Goal: Information Seeking & Learning: Learn about a topic

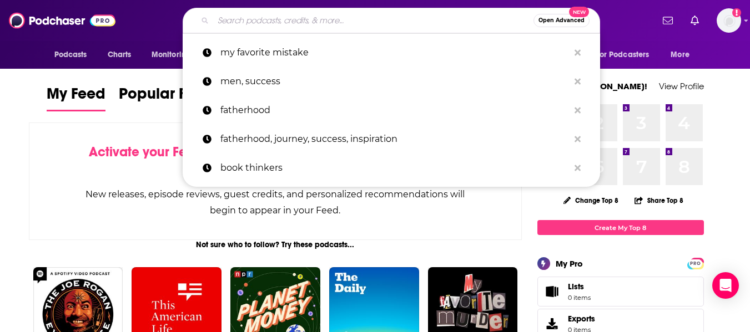
click at [243, 21] on input "Search podcasts, credits, & more..." at bounding box center [373, 21] width 320 height 18
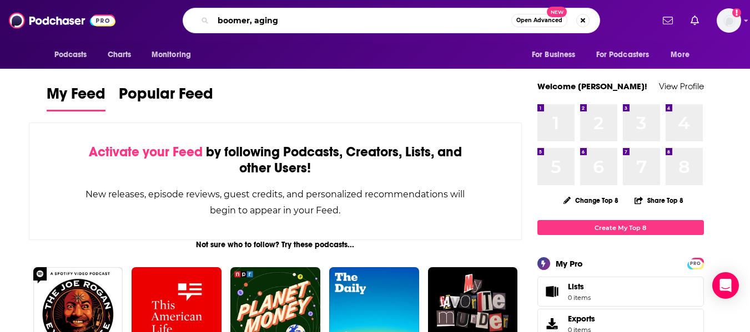
type input "boomer, aging"
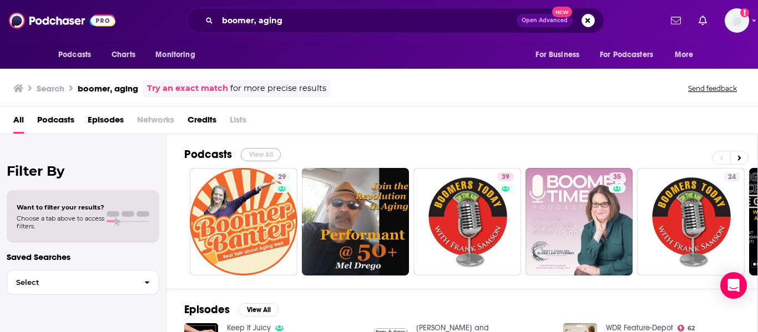
click at [263, 156] on button "View All" at bounding box center [261, 154] width 40 height 13
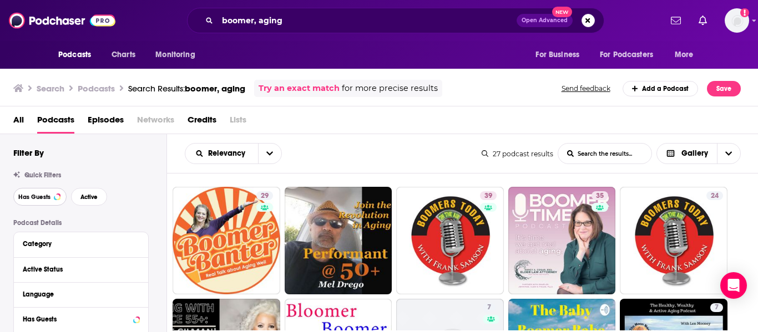
click at [42, 201] on button "Has Guests" at bounding box center [39, 197] width 53 height 18
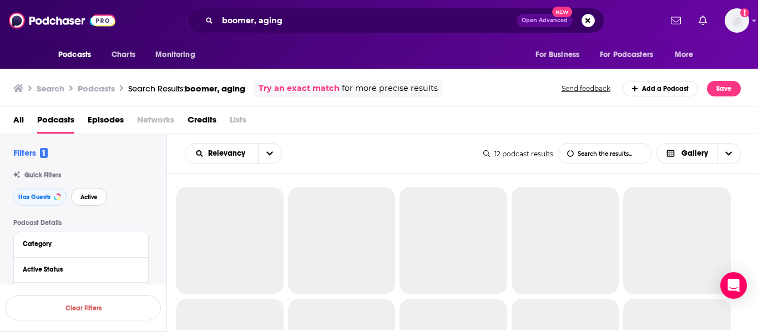
click at [80, 194] on span "Active" at bounding box center [88, 197] width 17 height 6
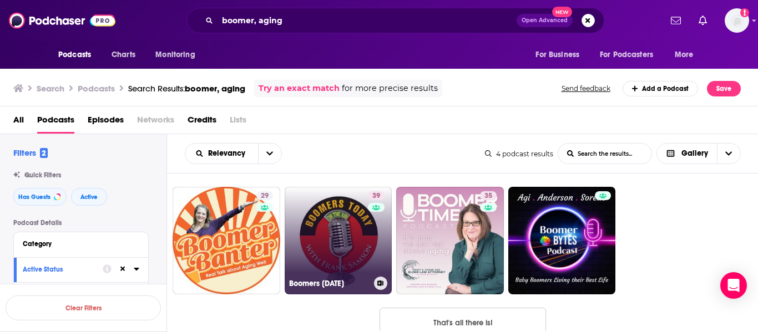
click at [311, 226] on link "39 Boomers Today" at bounding box center [339, 241] width 108 height 108
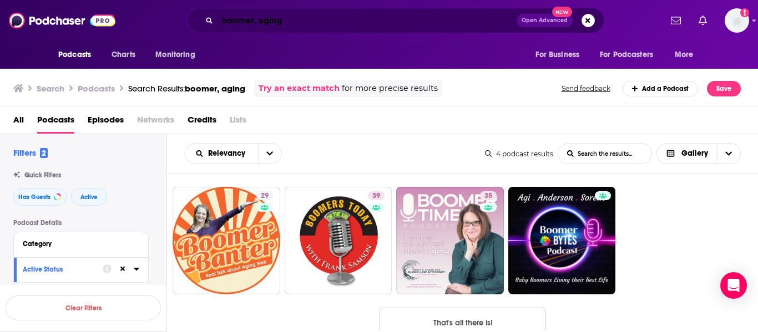
click at [235, 27] on input "boomer, aging" at bounding box center [366, 21] width 299 height 18
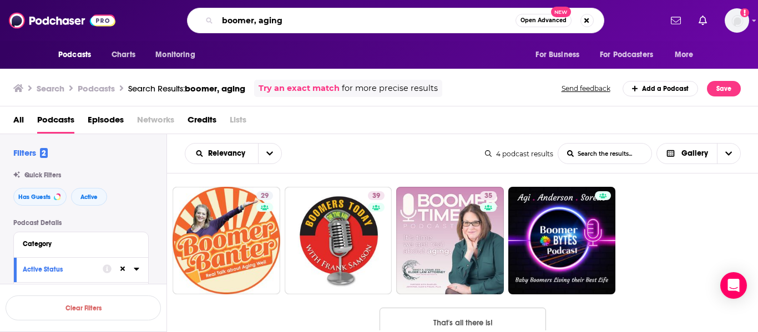
click at [235, 27] on input "boomer, aging" at bounding box center [366, 21] width 298 height 18
type input "aging"
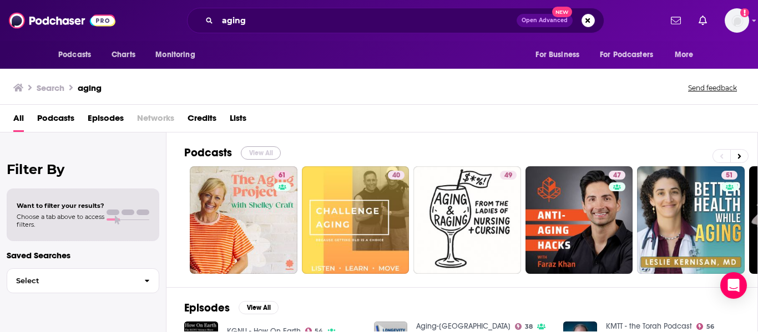
click at [269, 151] on button "View All" at bounding box center [261, 152] width 40 height 13
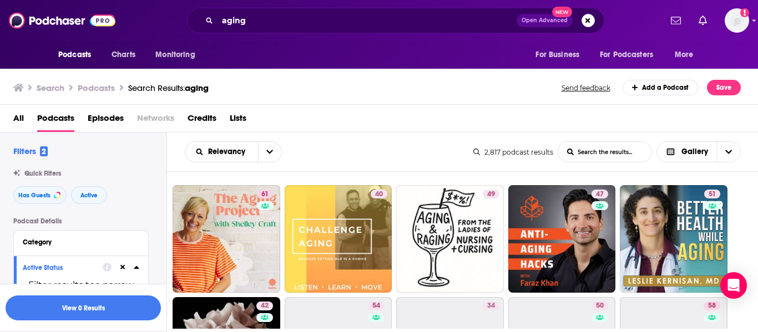
scroll to position [157, 0]
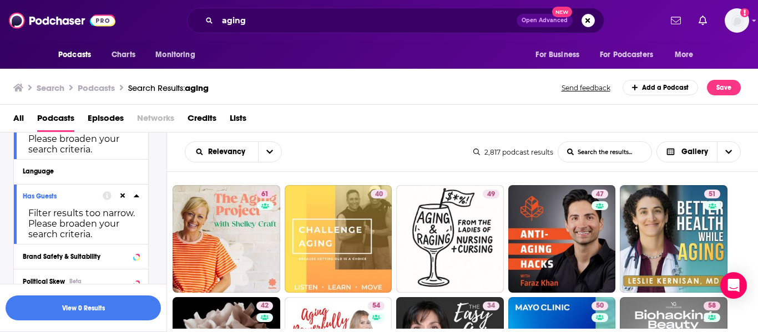
click at [122, 196] on icon at bounding box center [122, 196] width 5 height 5
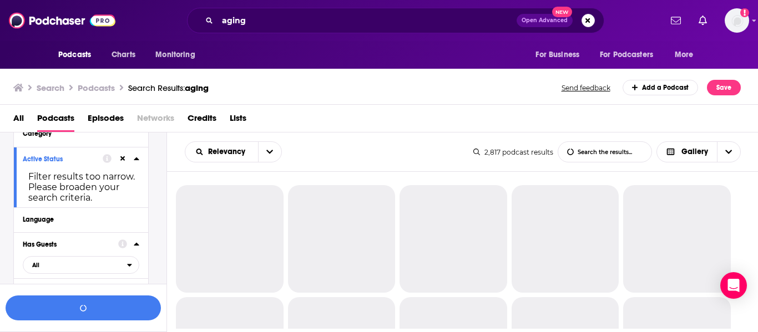
scroll to position [89, 0]
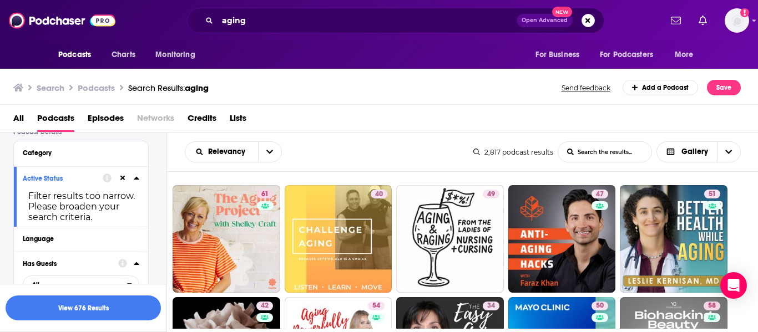
click at [123, 175] on icon at bounding box center [122, 178] width 5 height 7
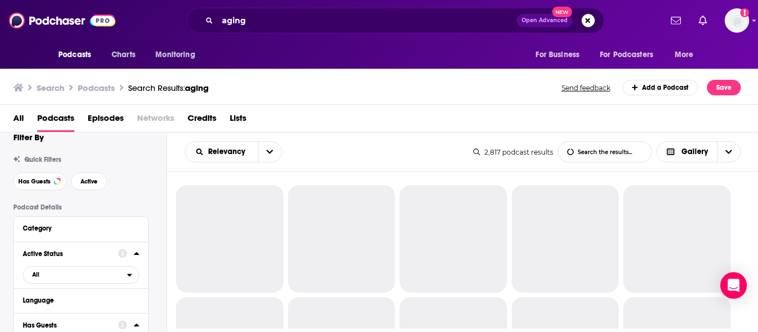
scroll to position [3, 0]
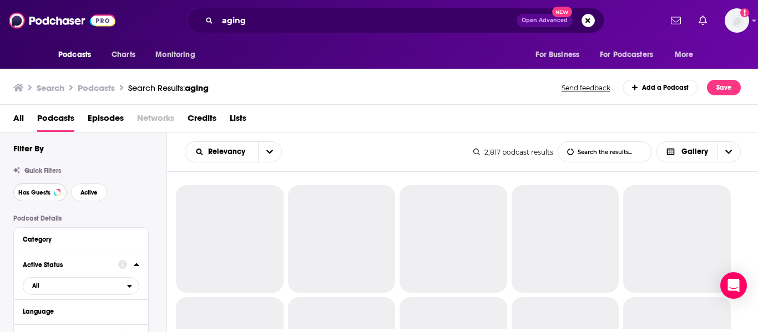
click at [41, 194] on span "Has Guests" at bounding box center [34, 193] width 32 height 6
click at [85, 192] on span "Active" at bounding box center [88, 193] width 17 height 6
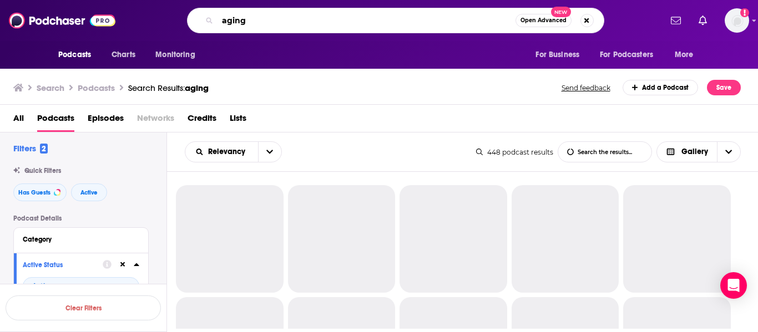
click at [290, 21] on input "aging" at bounding box center [366, 21] width 298 height 18
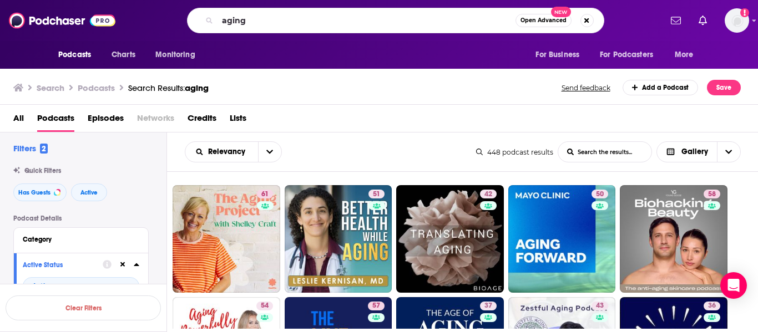
click at [297, 80] on div "Search Podcasts Search Results: aging Send feedback Add a Podcast Save" at bounding box center [376, 88] width 727 height 16
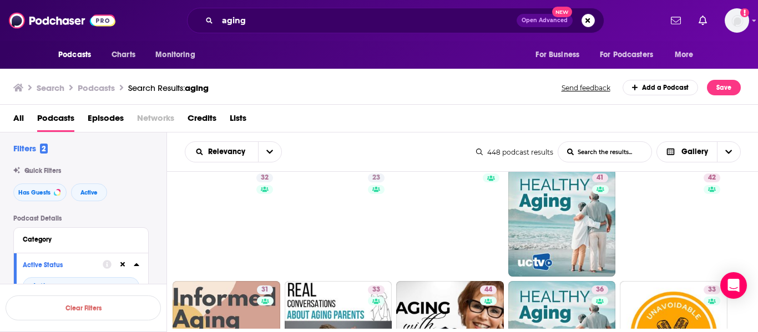
scroll to position [351, 0]
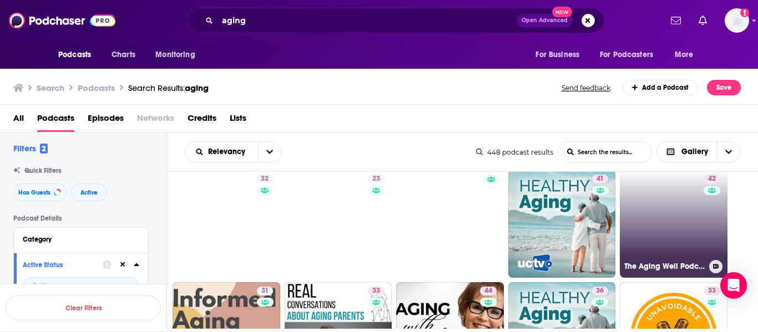
click at [676, 221] on link "42 The Aging Well Podcast" at bounding box center [674, 224] width 108 height 108
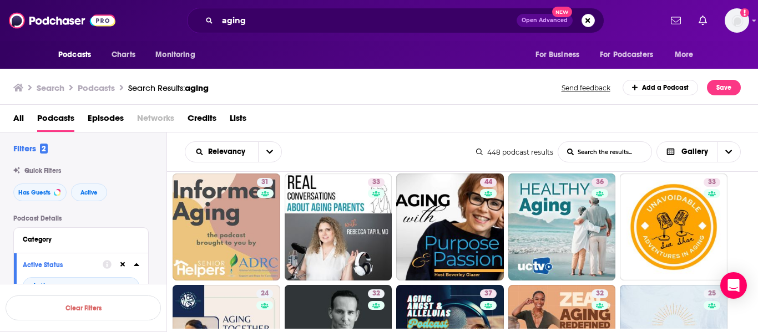
scroll to position [460, 0]
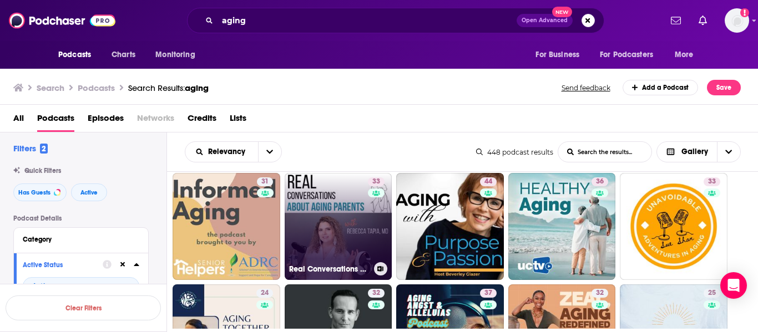
click at [322, 224] on link "33 Real Conversations about Aging Parents" at bounding box center [339, 227] width 108 height 108
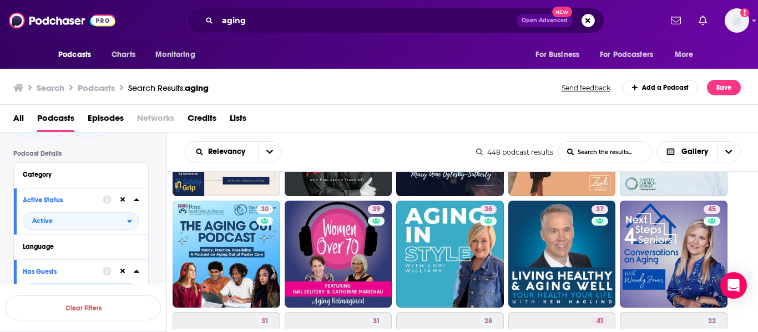
scroll to position [656, 0]
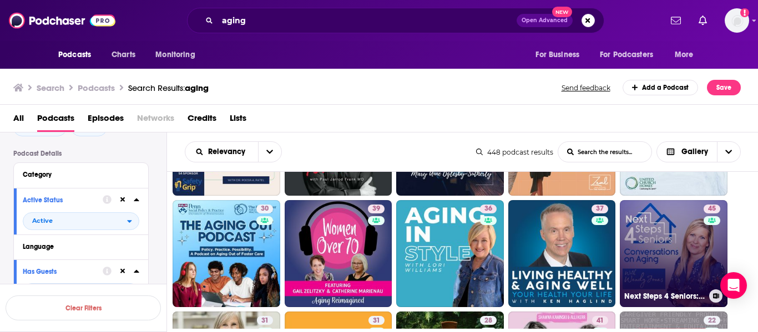
click at [656, 245] on link "45 Next Steps 4 Seniors: Conversations on Aging with Wendy Jones" at bounding box center [674, 254] width 108 height 108
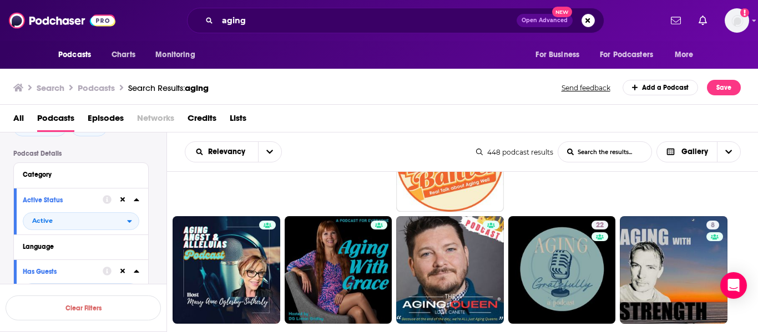
scroll to position [1031, 0]
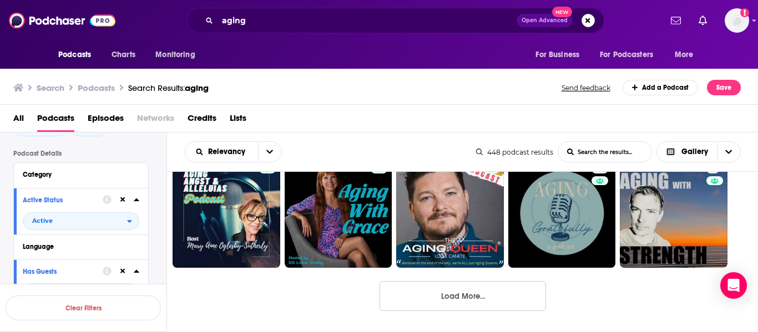
click at [498, 291] on button "Load More..." at bounding box center [462, 296] width 166 height 30
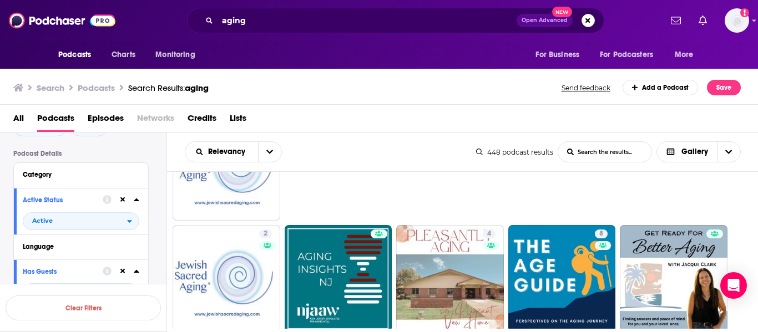
scroll to position [1415, 0]
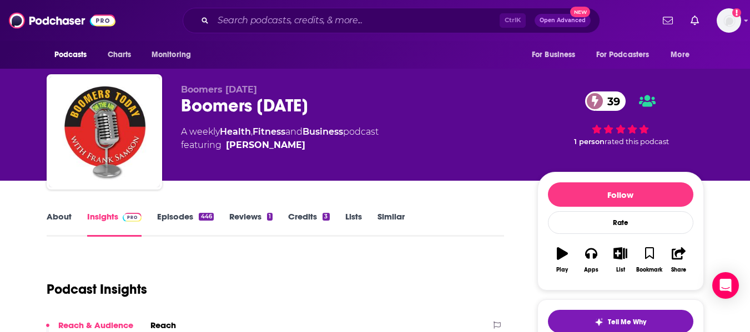
click at [51, 220] on link "About" at bounding box center [59, 224] width 25 height 26
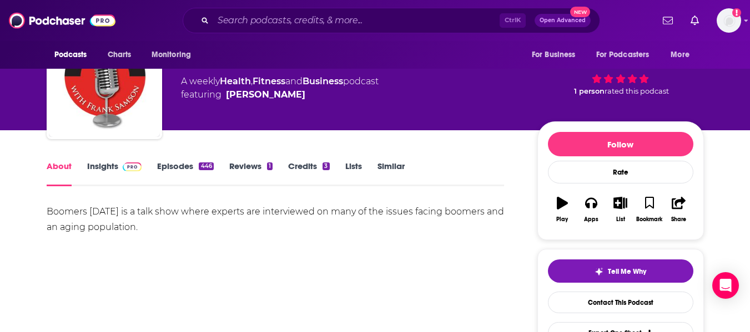
scroll to position [26, 0]
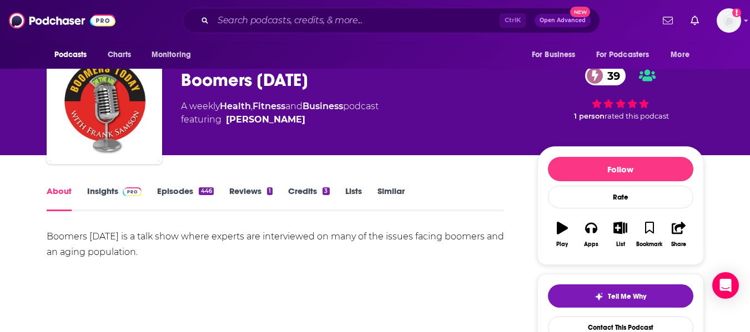
click at [201, 82] on div "Boomers Today 39" at bounding box center [350, 80] width 338 height 22
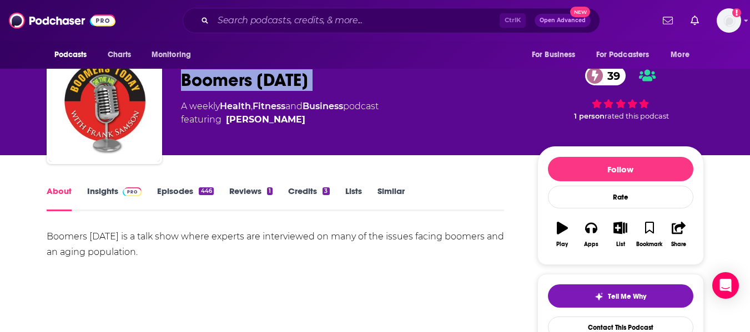
click at [201, 82] on div "Boomers Today 39" at bounding box center [350, 80] width 338 height 22
copy div "Boomers Today 39"
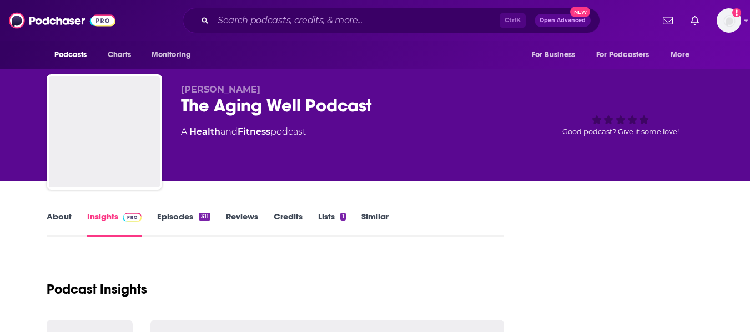
click at [49, 223] on link "About" at bounding box center [59, 224] width 25 height 26
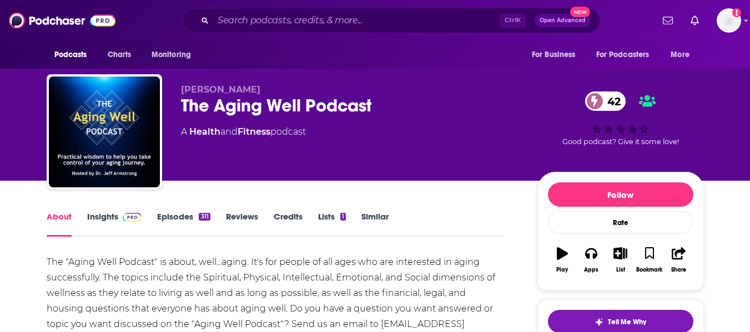
click at [197, 103] on div "The Aging Well Podcast 42" at bounding box center [350, 106] width 338 height 22
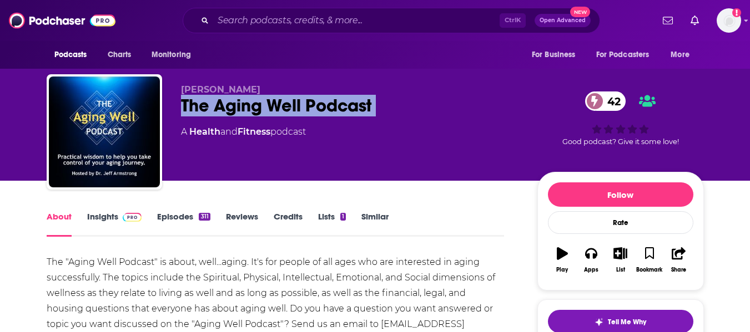
click at [197, 103] on div "The Aging Well Podcast 42" at bounding box center [350, 106] width 338 height 22
copy div "The Aging Well Podcast 42"
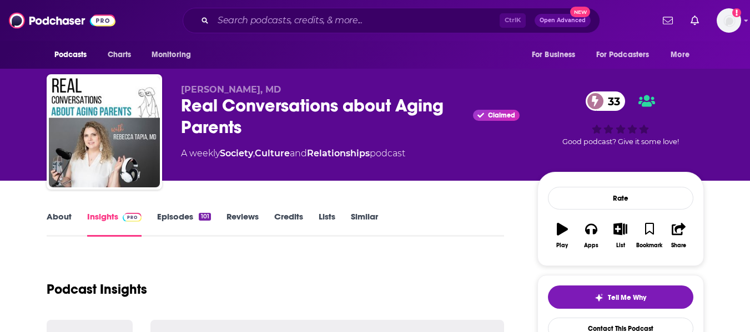
click at [58, 217] on link "About" at bounding box center [59, 224] width 25 height 26
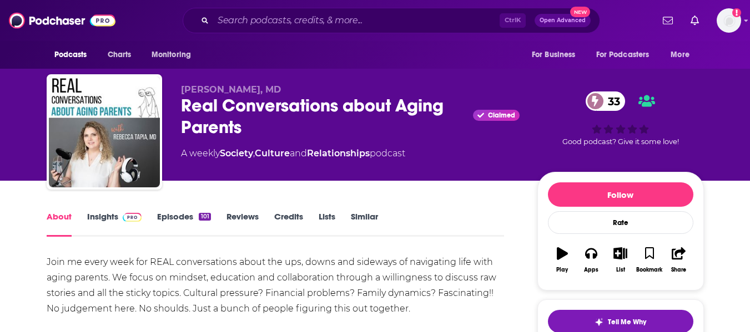
click at [190, 115] on div "Real Conversations about Aging Parents Claimed 33" at bounding box center [350, 116] width 338 height 43
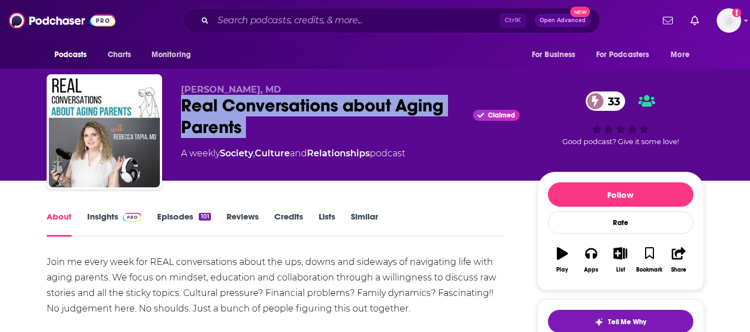
click at [190, 115] on div "Real Conversations about Aging Parents Claimed 33" at bounding box center [350, 116] width 338 height 43
copy div "Real Conversations about Aging Parents"
click at [275, 124] on div "Real Conversations about Aging Parents Claimed 33" at bounding box center [350, 116] width 338 height 43
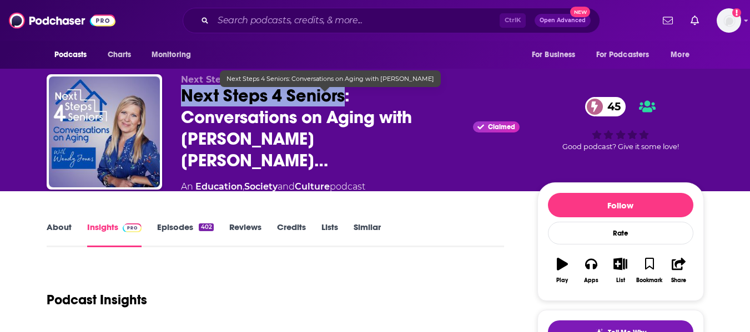
drag, startPoint x: 183, startPoint y: 100, endPoint x: 342, endPoint y: 103, distance: 158.7
click at [342, 103] on span "Next Steps 4 Seniors: Conversations on Aging with [PERSON_NAME] [PERSON_NAME]…" at bounding box center [325, 128] width 288 height 87
copy h2 "Next Steps 4 Seniors"
